Goal: Information Seeking & Learning: Learn about a topic

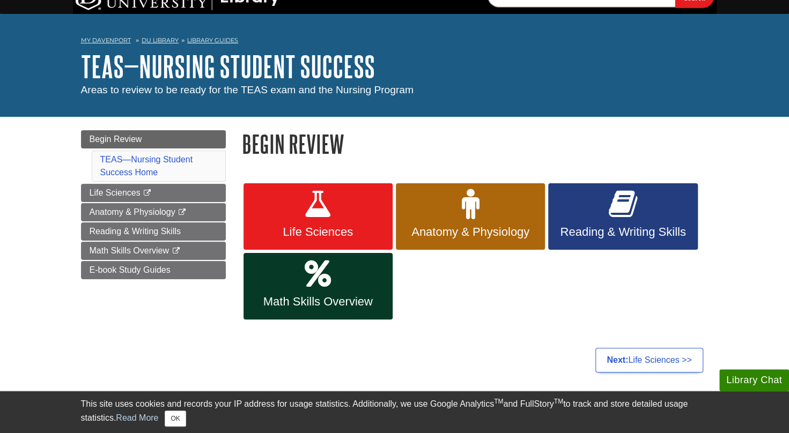
scroll to position [21, 0]
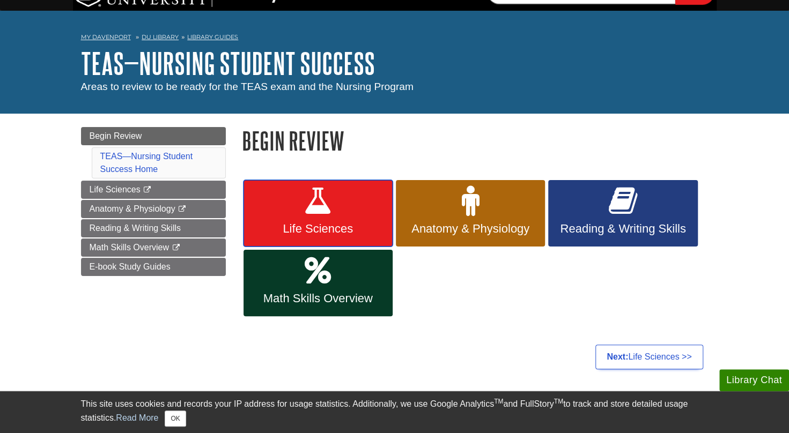
click at [348, 235] on span "Life Sciences" at bounding box center [318, 229] width 133 height 14
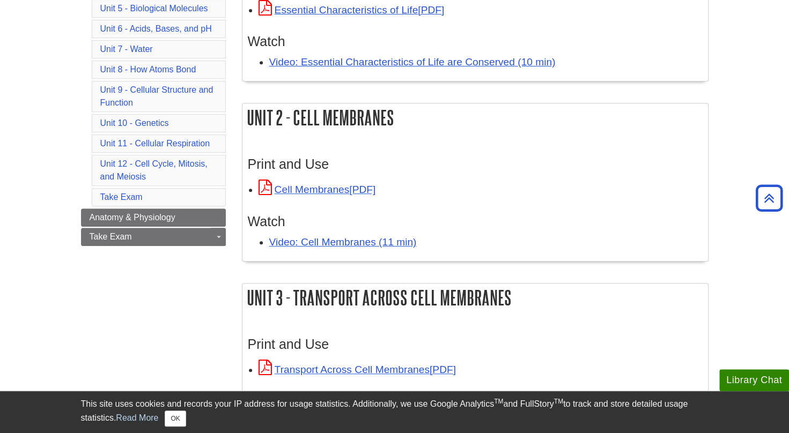
scroll to position [267, 0]
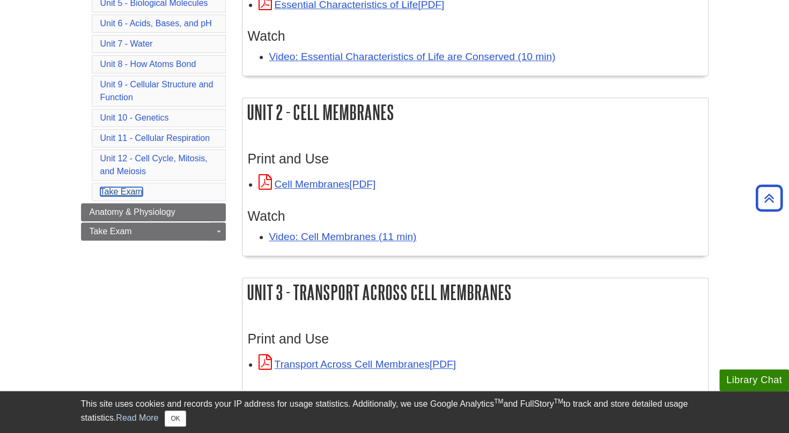
click at [120, 187] on link "Take Exam" at bounding box center [121, 191] width 42 height 9
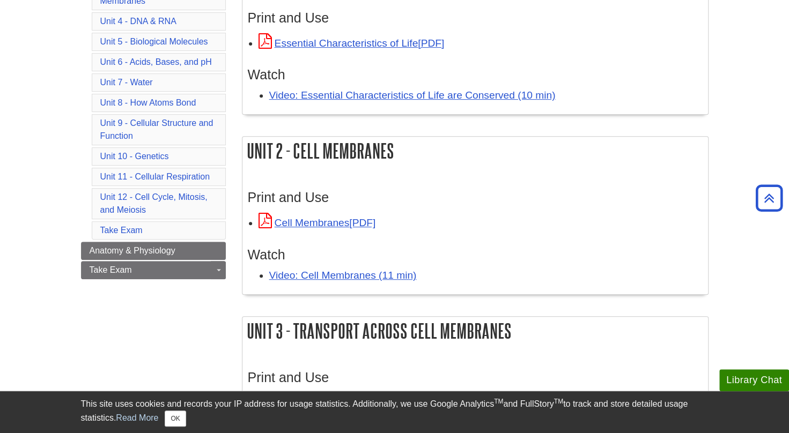
scroll to position [233, 0]
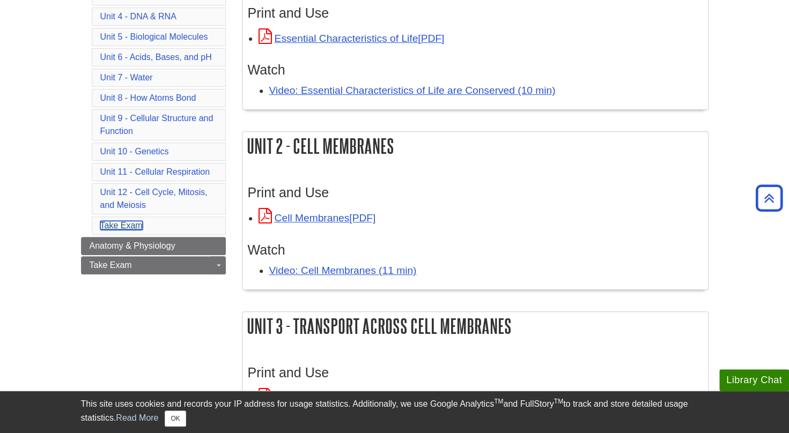
click at [130, 221] on link "Take Exam" at bounding box center [121, 225] width 42 height 9
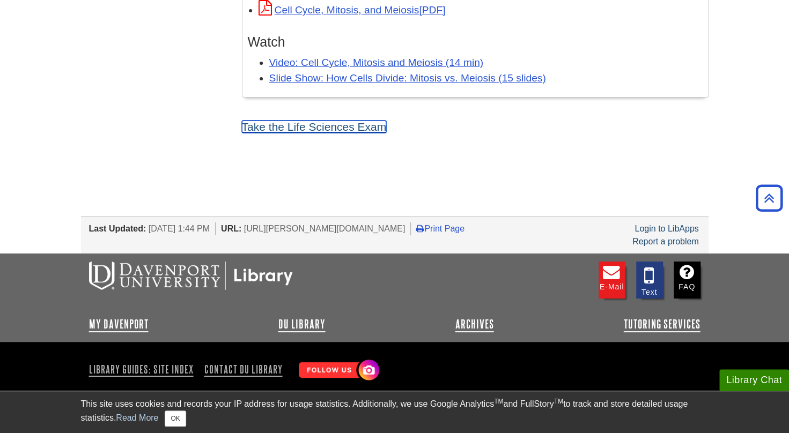
click at [318, 121] on link "Take the Life Sciences Exam" at bounding box center [314, 127] width 145 height 12
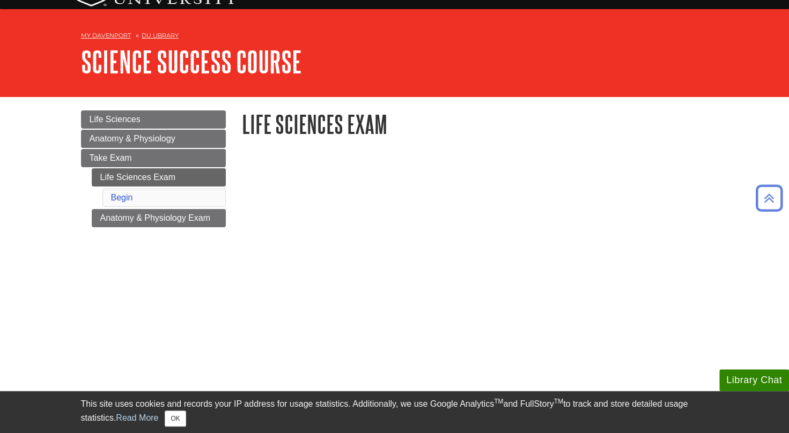
scroll to position [20, 0]
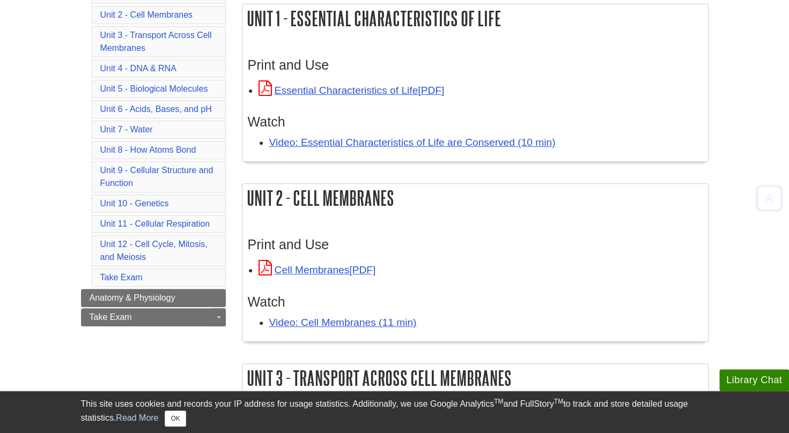
scroll to position [186, 0]
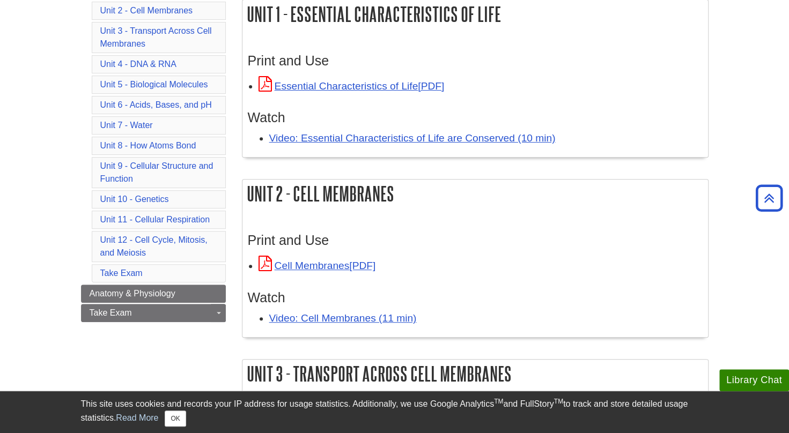
scroll to position [267, 0]
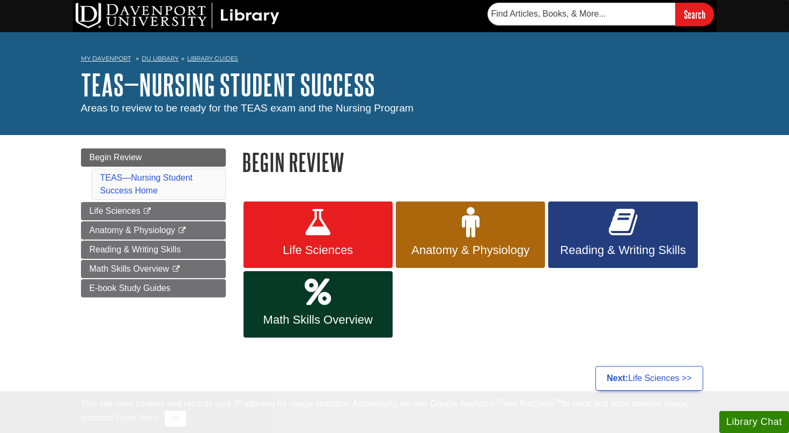
scroll to position [21, 0]
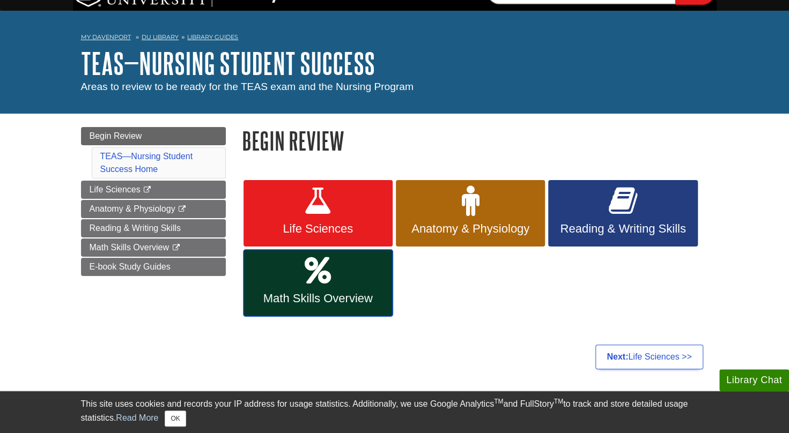
click at [334, 269] on link "Math Skills Overview" at bounding box center [318, 283] width 149 height 67
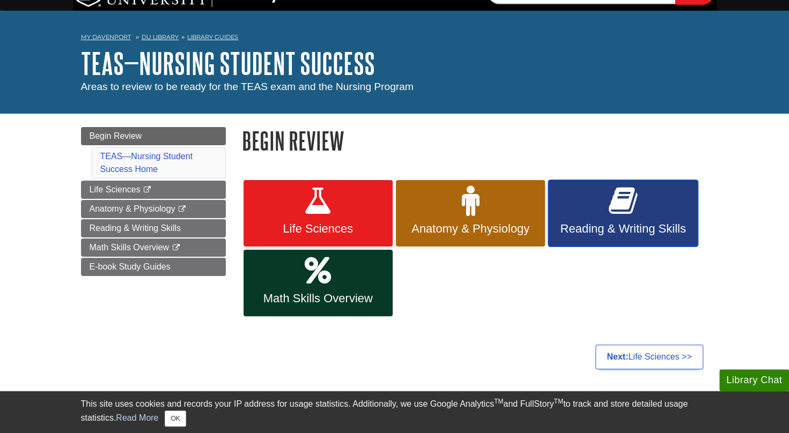
click at [602, 227] on span "Reading & Writing Skills" at bounding box center [622, 229] width 133 height 14
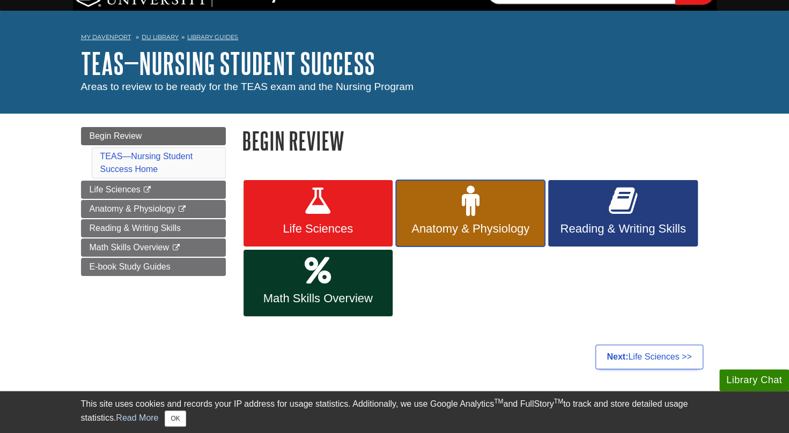
click at [459, 242] on link "Anatomy & Physiology" at bounding box center [470, 213] width 149 height 67
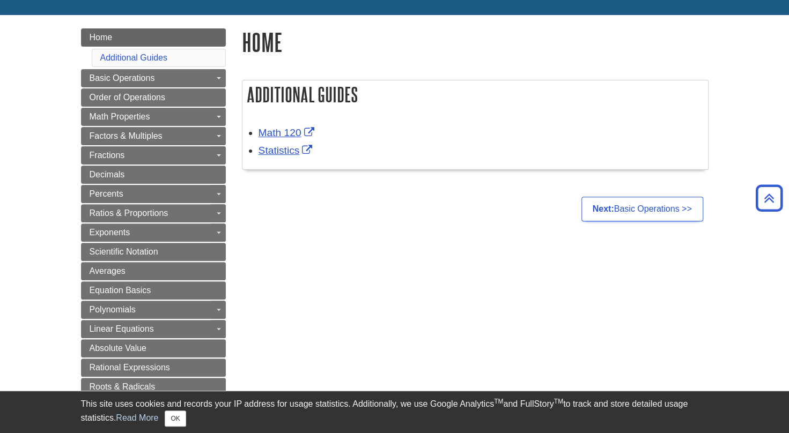
scroll to position [102, 0]
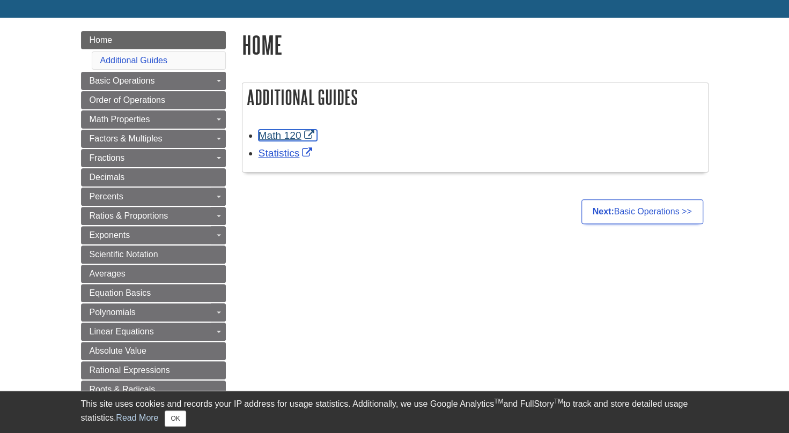
click at [269, 137] on link "Math 120" at bounding box center [288, 135] width 58 height 11
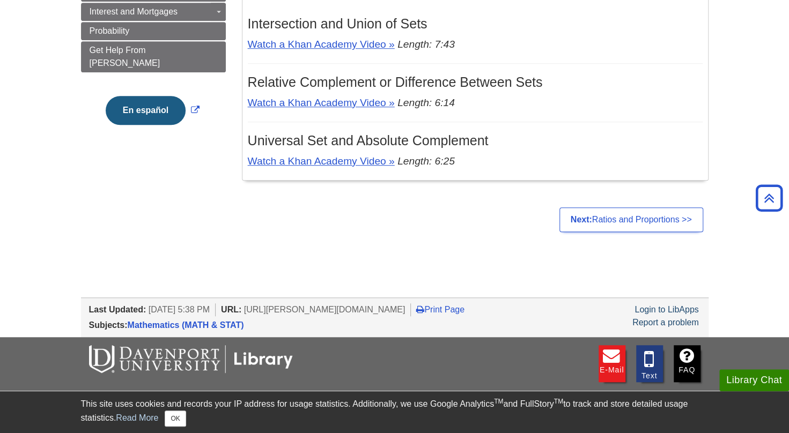
scroll to position [352, 0]
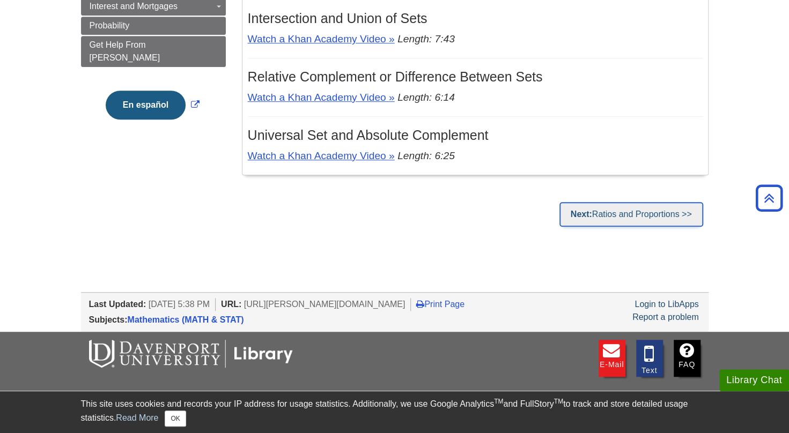
click at [637, 222] on link "Next: Ratios and Proportions >>" at bounding box center [631, 214] width 144 height 25
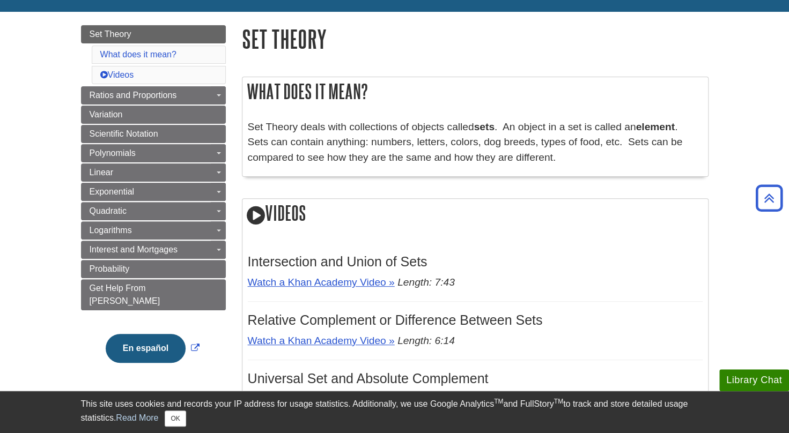
scroll to position [0, 0]
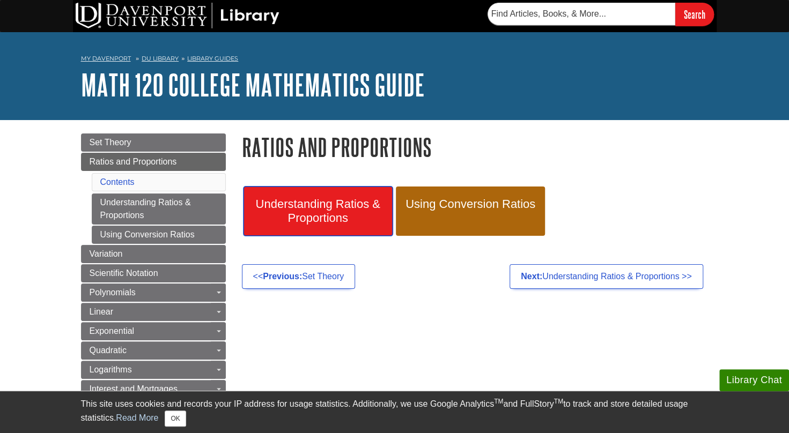
click at [334, 212] on span "Understanding Ratios & Proportions" at bounding box center [318, 211] width 133 height 28
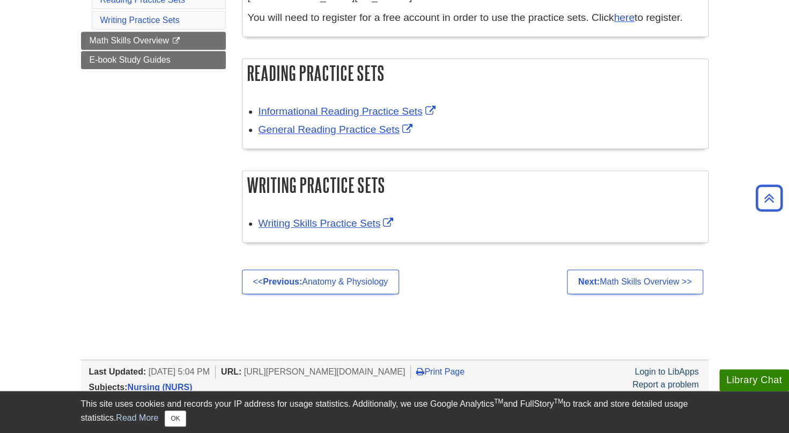
scroll to position [308, 0]
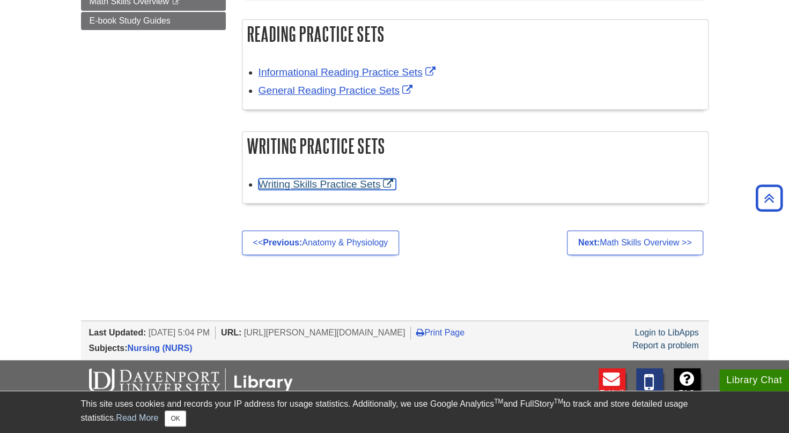
click at [350, 179] on link "Writing Skills Practice Sets" at bounding box center [328, 184] width 138 height 11
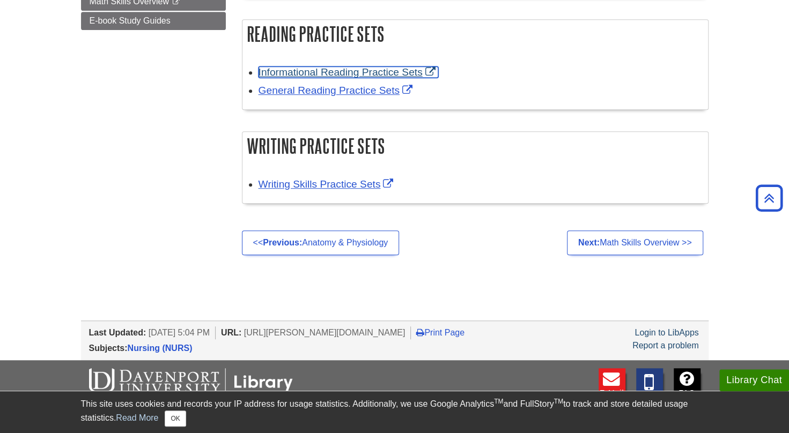
click at [343, 67] on link "Informational Reading Practice Sets" at bounding box center [349, 72] width 180 height 11
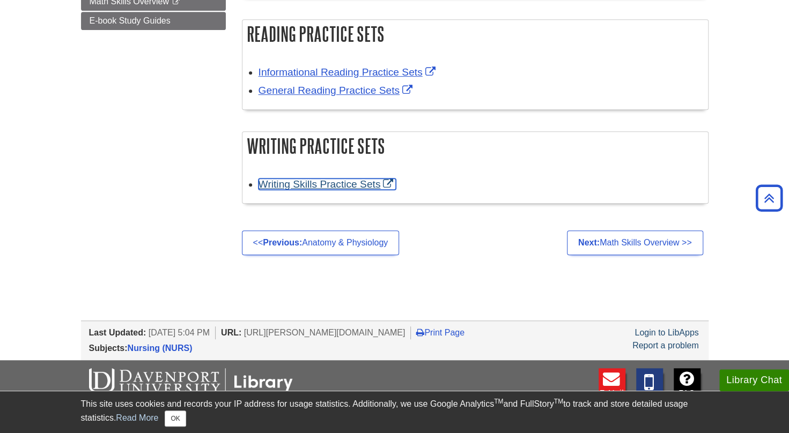
click at [336, 179] on link "Writing Skills Practice Sets" at bounding box center [328, 184] width 138 height 11
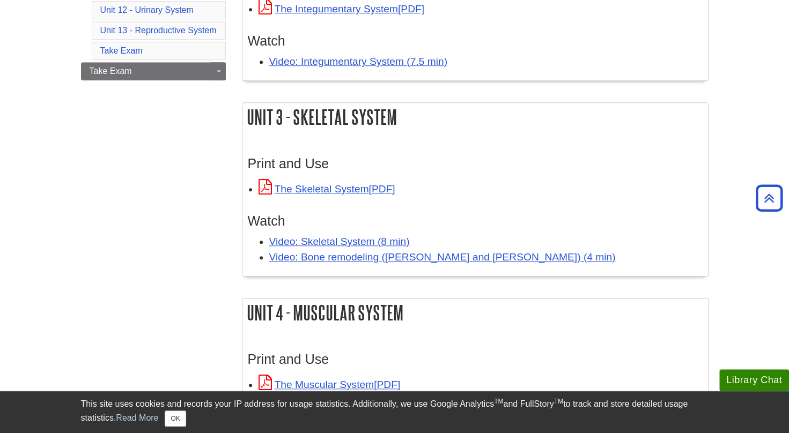
scroll to position [431, 0]
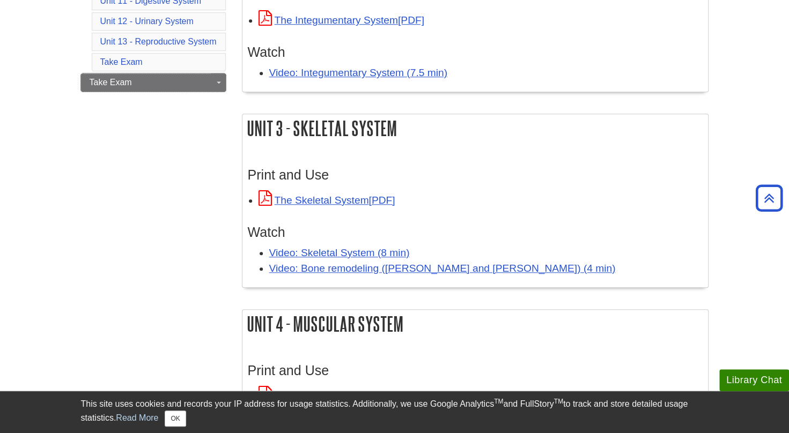
click at [191, 73] on link "Take Exam" at bounding box center [153, 82] width 145 height 18
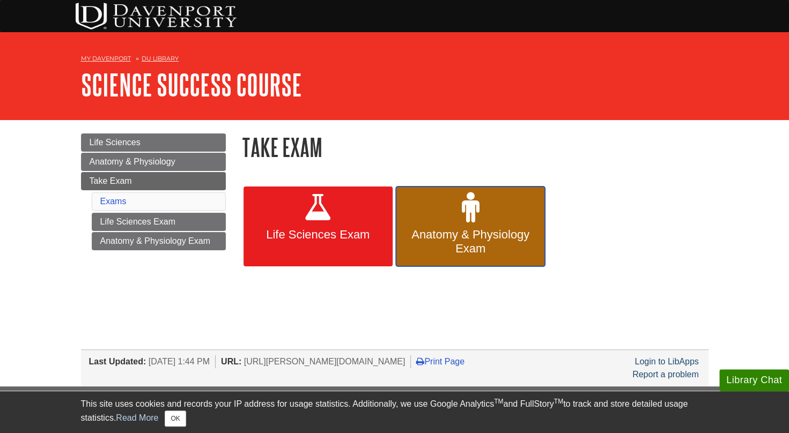
click at [486, 226] on link "Anatomy & Physiology Exam" at bounding box center [470, 227] width 149 height 80
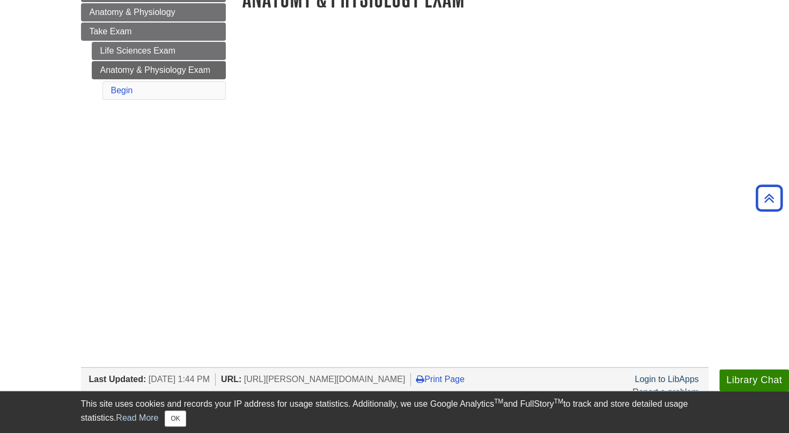
scroll to position [185, 0]
